Goal: Transaction & Acquisition: Purchase product/service

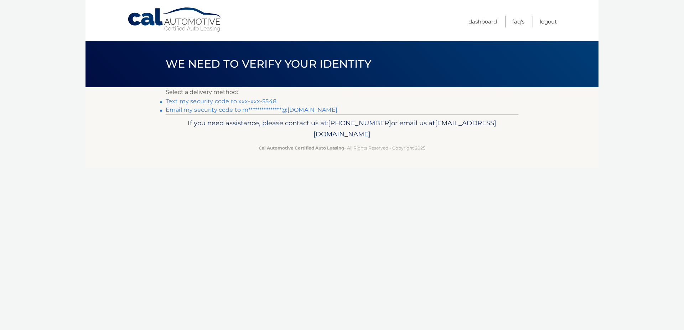
click at [178, 111] on link "**********" at bounding box center [252, 110] width 172 height 7
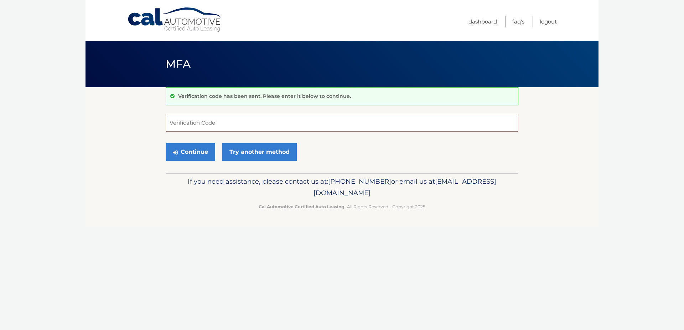
click at [235, 118] on input "Verification Code" at bounding box center [342, 123] width 353 height 18
paste input "056863"
type input "056863"
click at [187, 151] on button "Continue" at bounding box center [191, 152] width 50 height 18
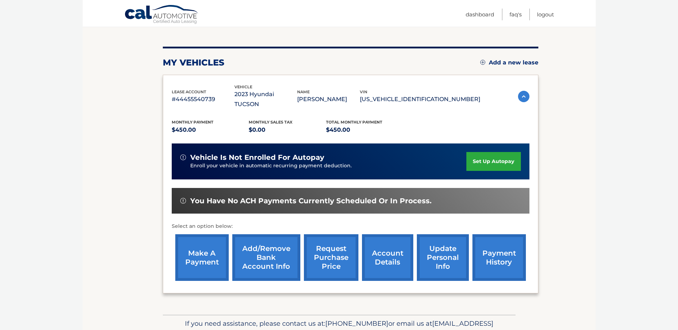
scroll to position [109, 0]
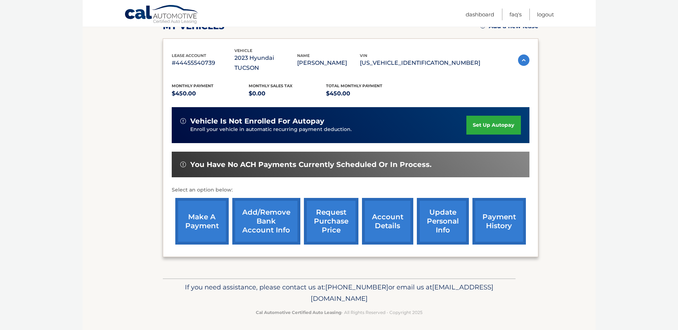
click at [209, 223] on link "make a payment" at bounding box center [201, 221] width 53 height 47
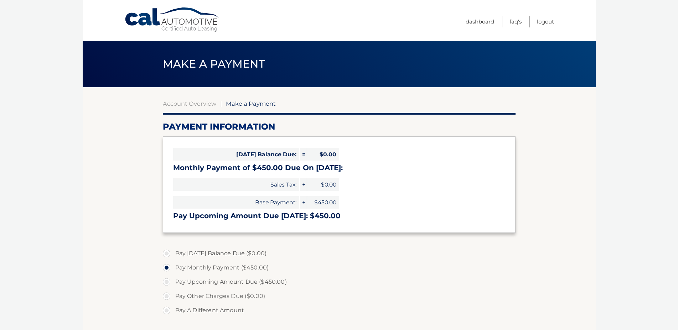
select select "NmUzNmE3NTctNjk5ZS00ZDEwLTk5OTYtYjU1ZjM4NWIwNGZj"
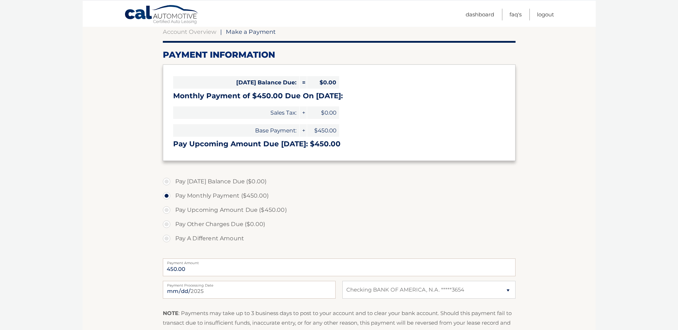
scroll to position [73, 0]
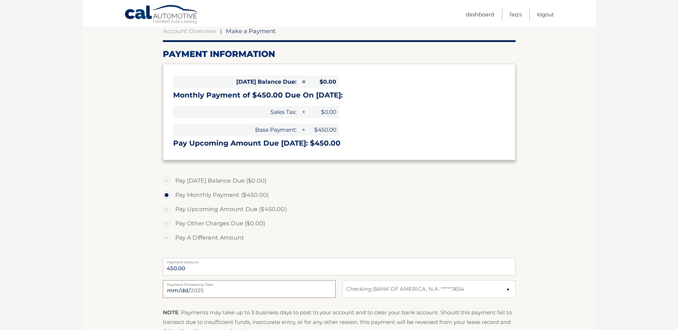
click at [201, 289] on input "[DATE]" at bounding box center [249, 289] width 173 height 18
click at [330, 294] on input "[DATE]" at bounding box center [249, 289] width 173 height 18
click at [330, 292] on input "2025-09-30" at bounding box center [249, 289] width 173 height 18
type input "2025-10-13"
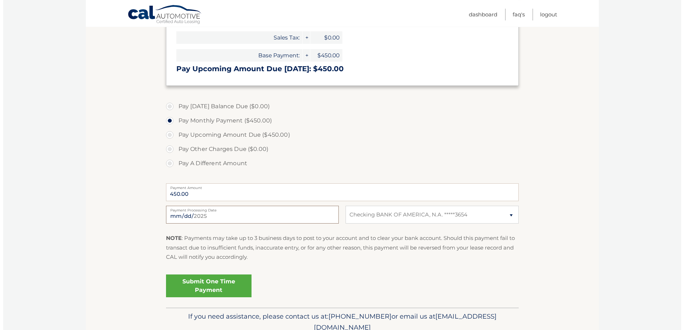
scroll to position [179, 0]
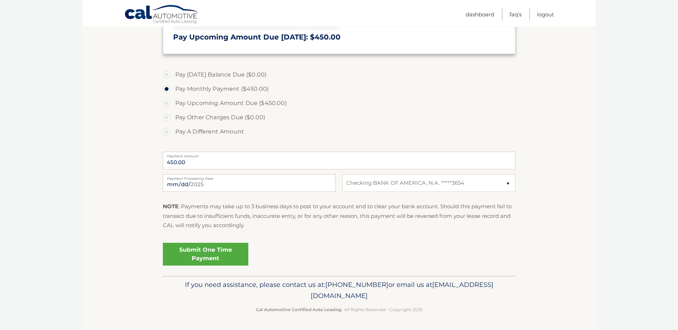
click at [223, 263] on link "Submit One Time Payment" at bounding box center [206, 254] width 86 height 23
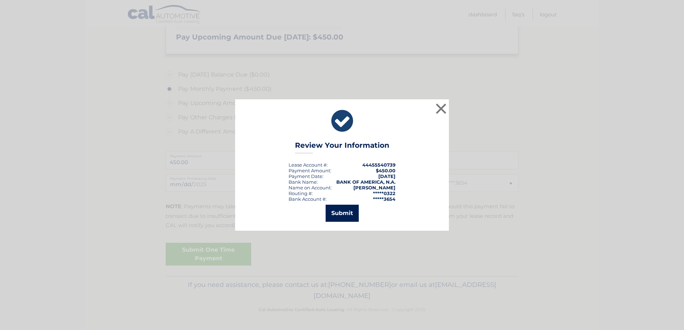
click at [346, 211] on button "Submit" at bounding box center [342, 213] width 33 height 17
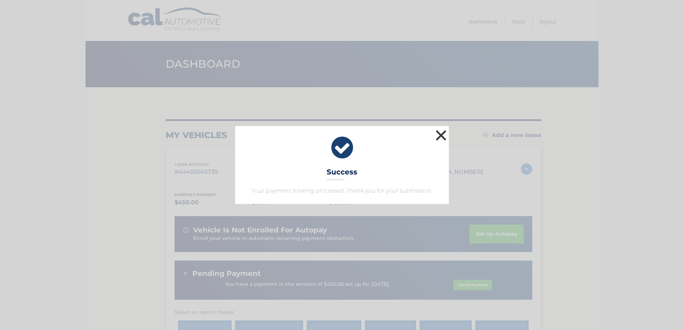
click at [445, 136] on button "×" at bounding box center [441, 135] width 14 height 14
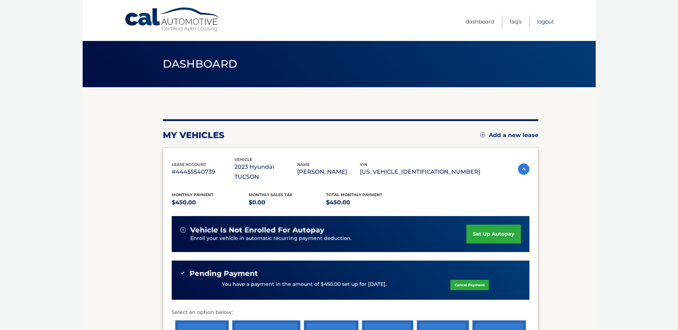
click at [547, 24] on link "Logout" at bounding box center [545, 22] width 17 height 12
